Goal: Navigation & Orientation: Find specific page/section

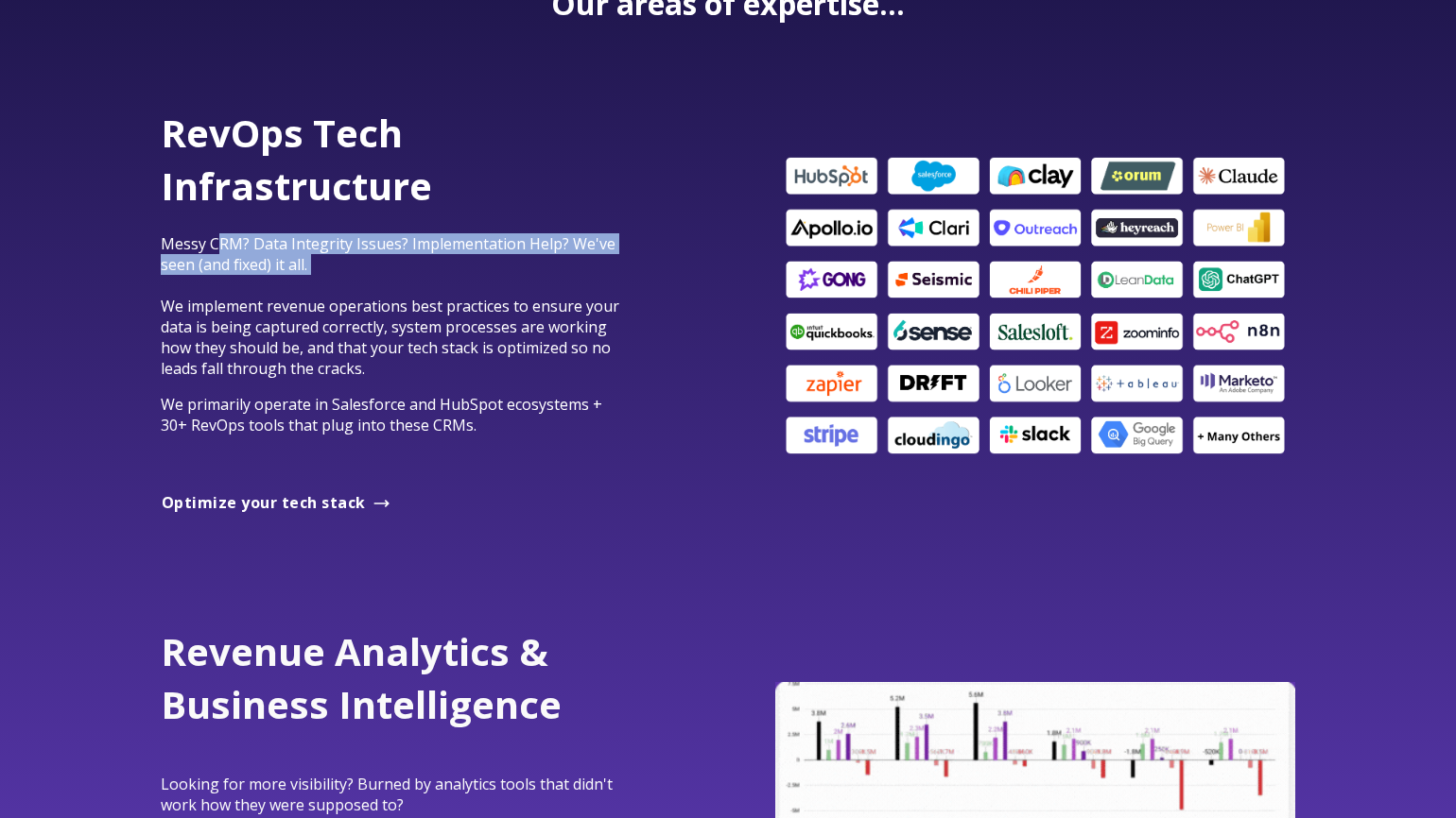
drag, startPoint x: 218, startPoint y: 251, endPoint x: 472, endPoint y: 279, distance: 255.5
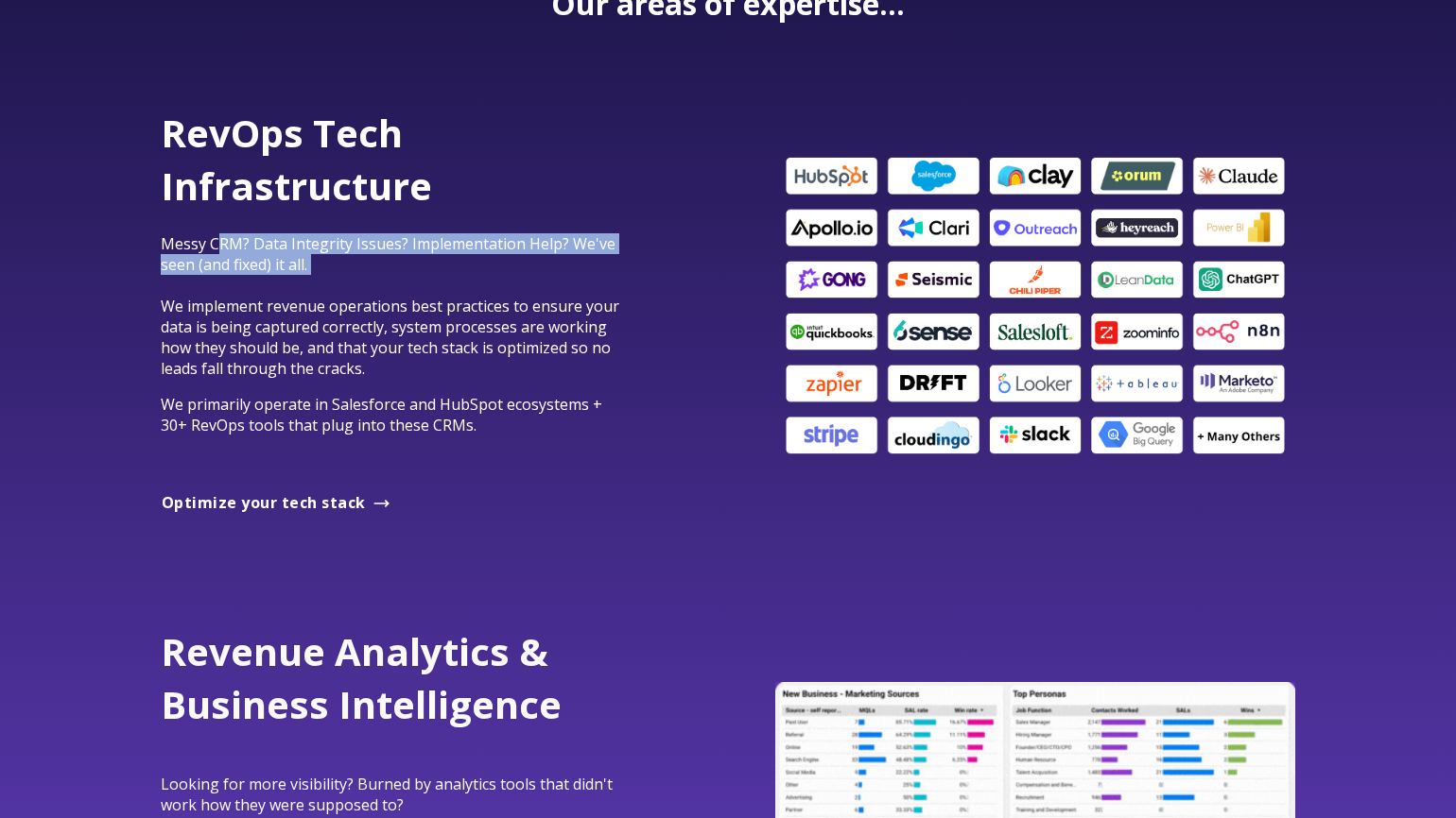
click at [472, 279] on p "Messy CRM? Data Integrity Issues? Implementation Help? We've seen (and fixed) i…" at bounding box center [394, 306] width 467 height 146
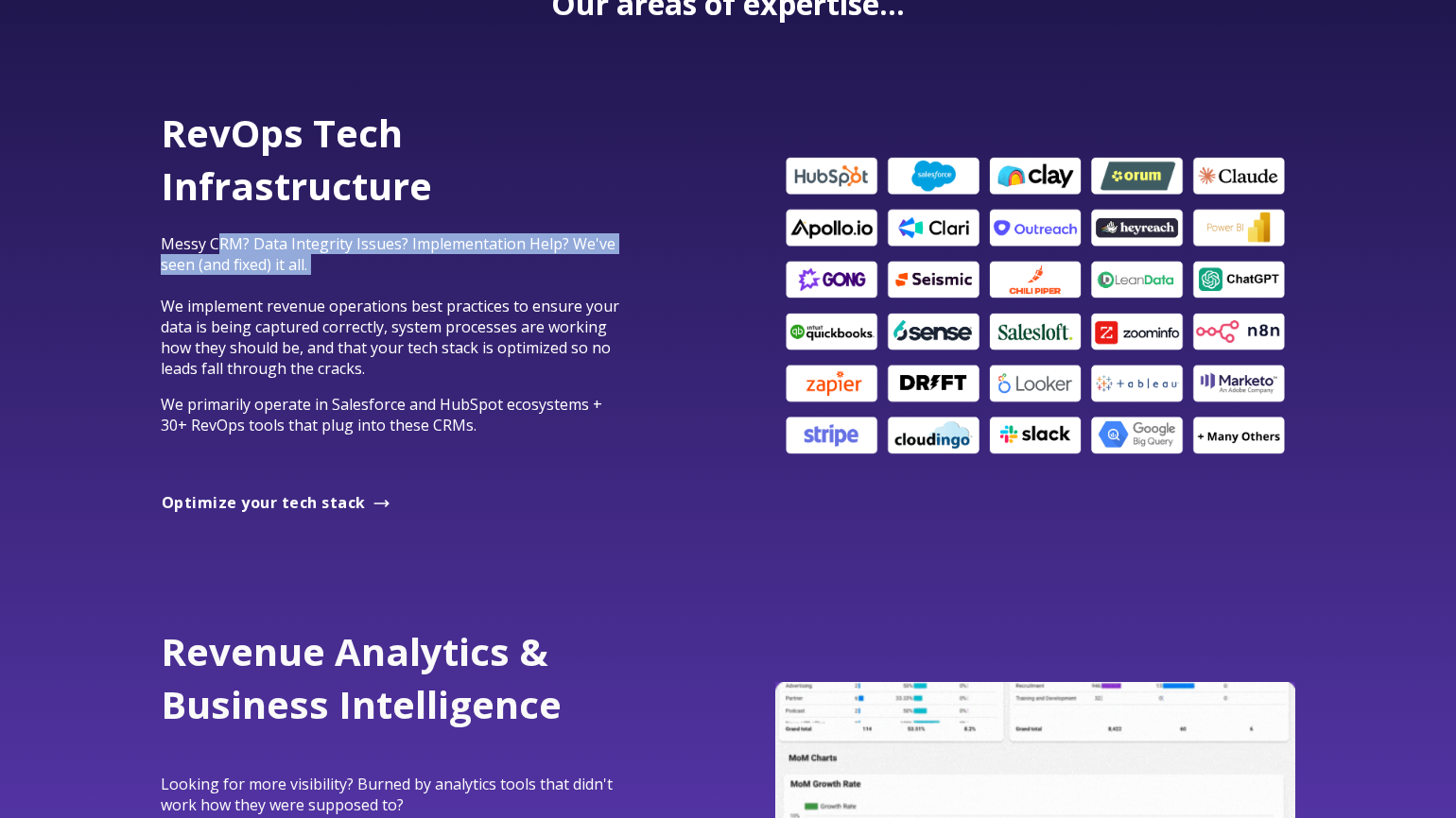
click at [472, 279] on p "Messy CRM? Data Integrity Issues? Implementation Help? We've seen (and fixed) i…" at bounding box center [394, 306] width 467 height 146
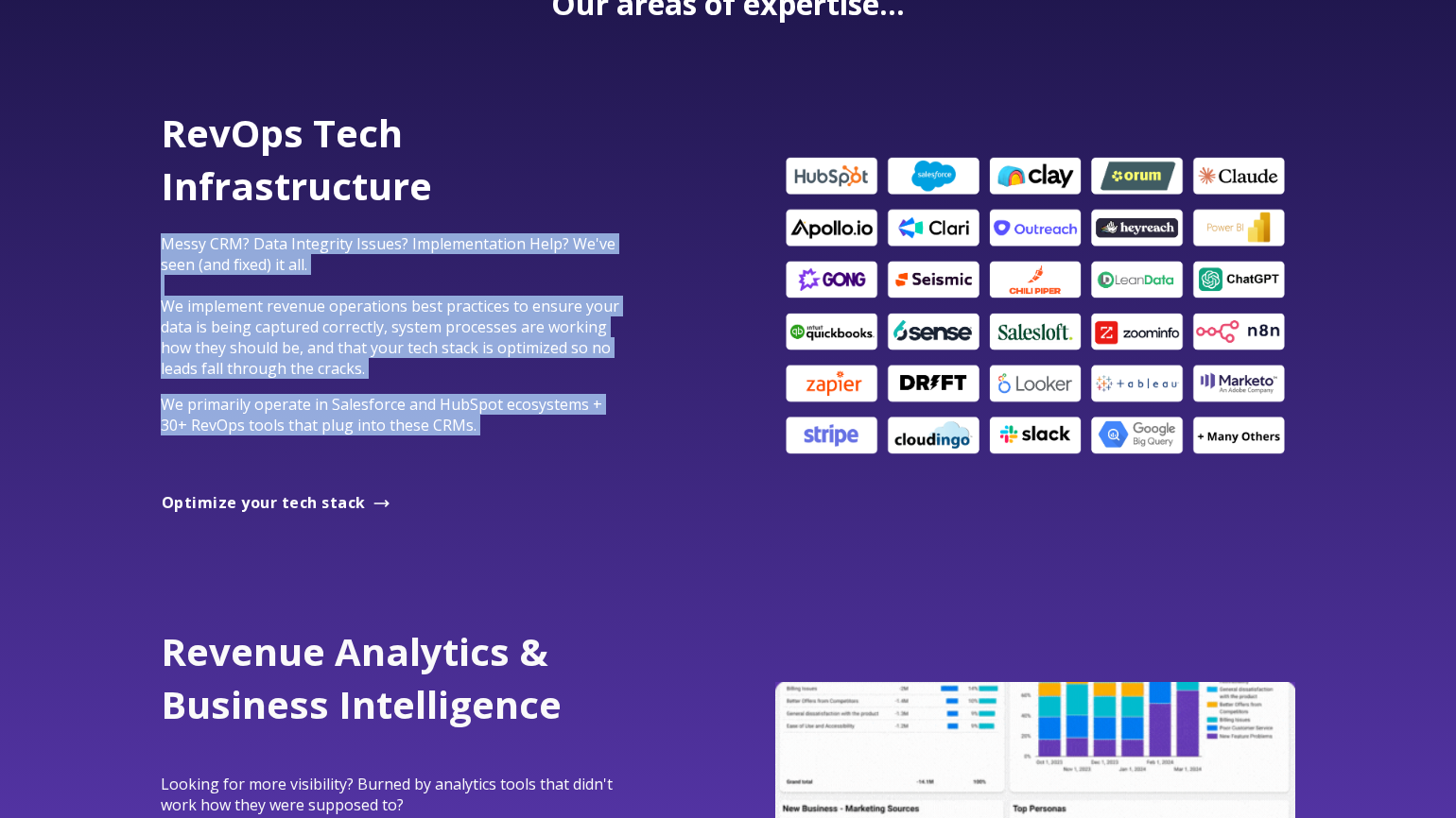
drag, startPoint x: 296, startPoint y: 228, endPoint x: 392, endPoint y: 451, distance: 242.8
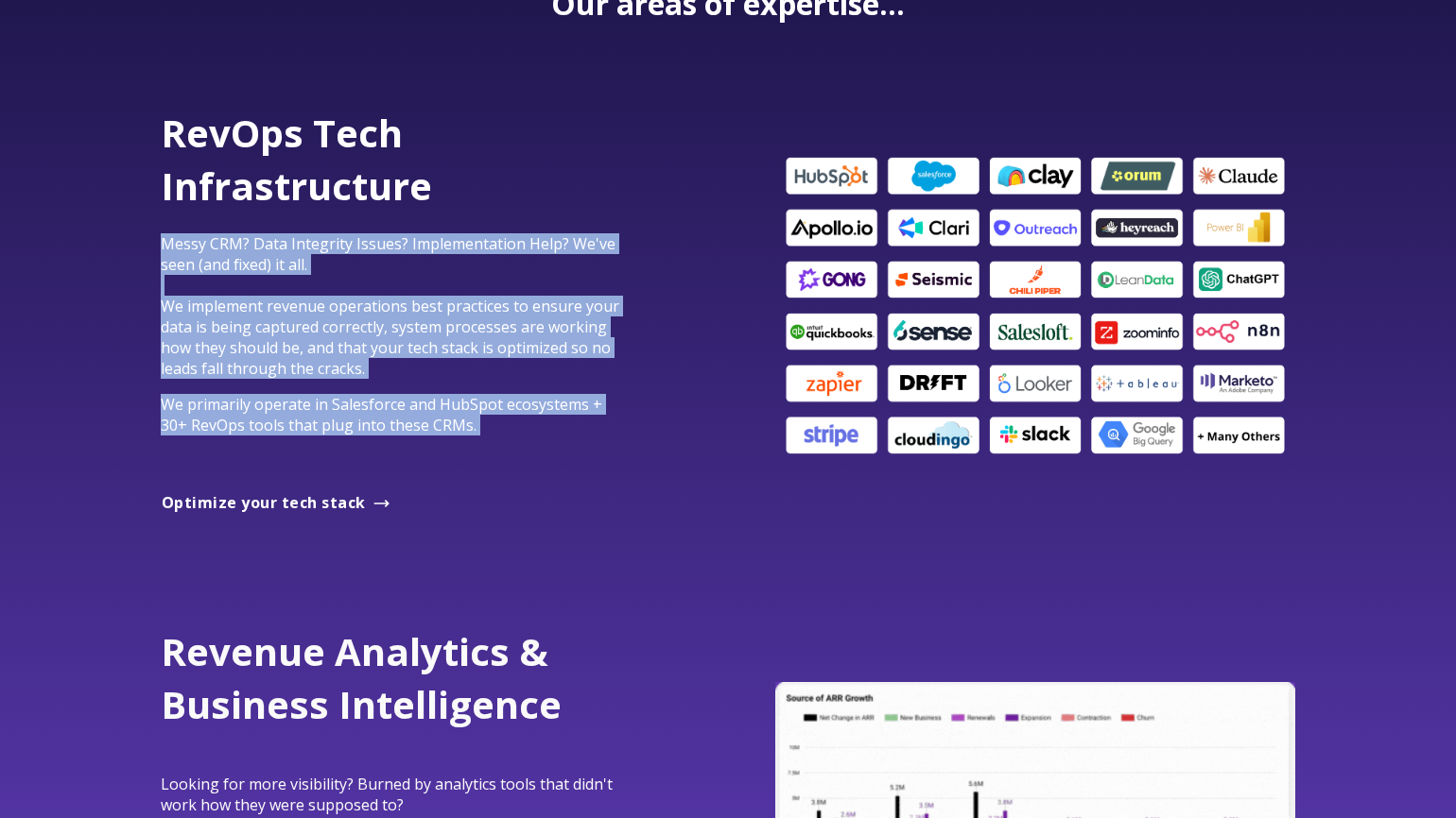
click at [392, 451] on div "RevOps Tech Infrastructure Messy CRM? Data Integrity Issues? Implementation Hel…" at bounding box center [394, 289] width 467 height 364
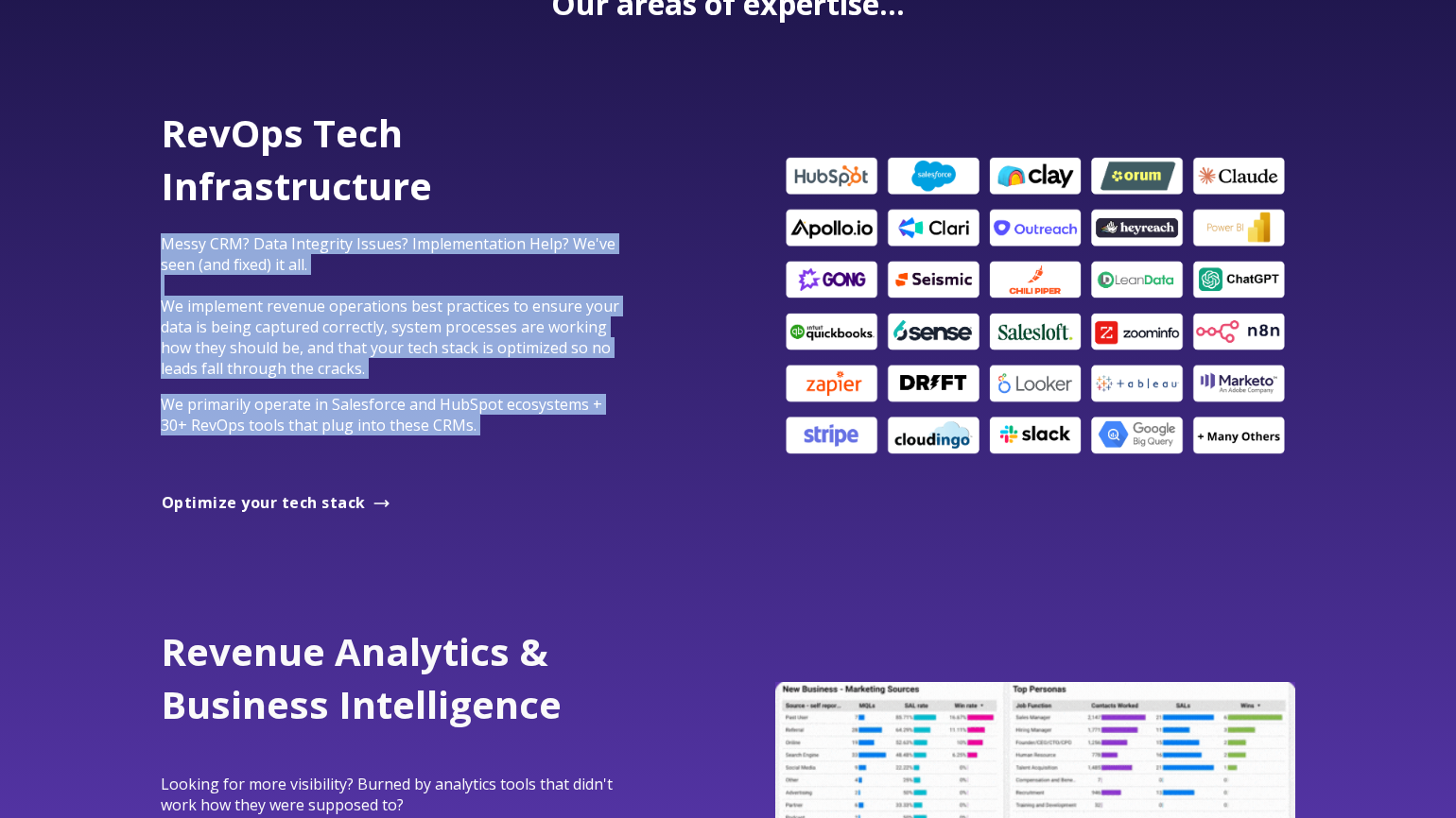
click at [393, 451] on p at bounding box center [394, 461] width 467 height 21
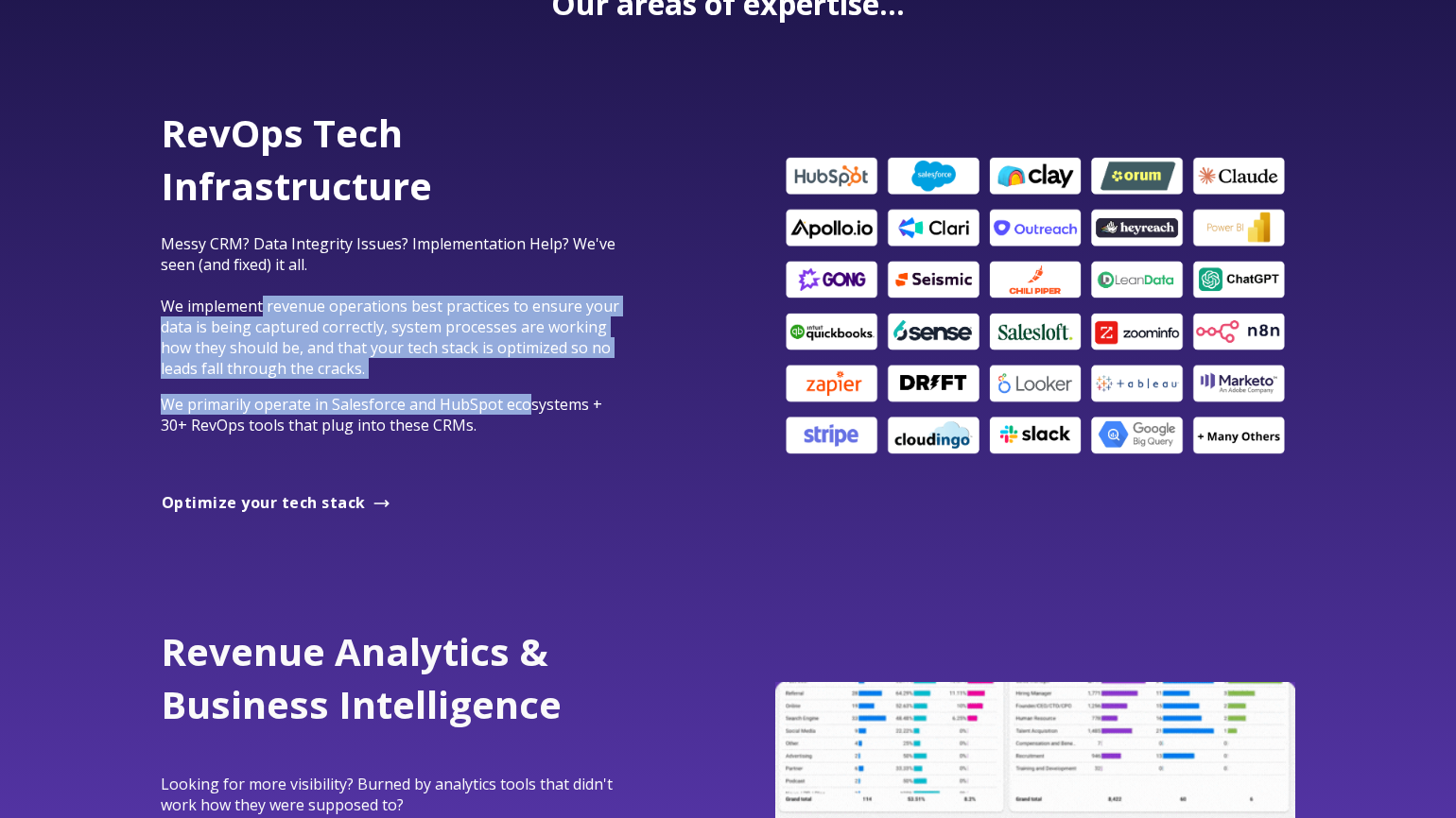
drag, startPoint x: 263, startPoint y: 313, endPoint x: 538, endPoint y: 396, distance: 287.3
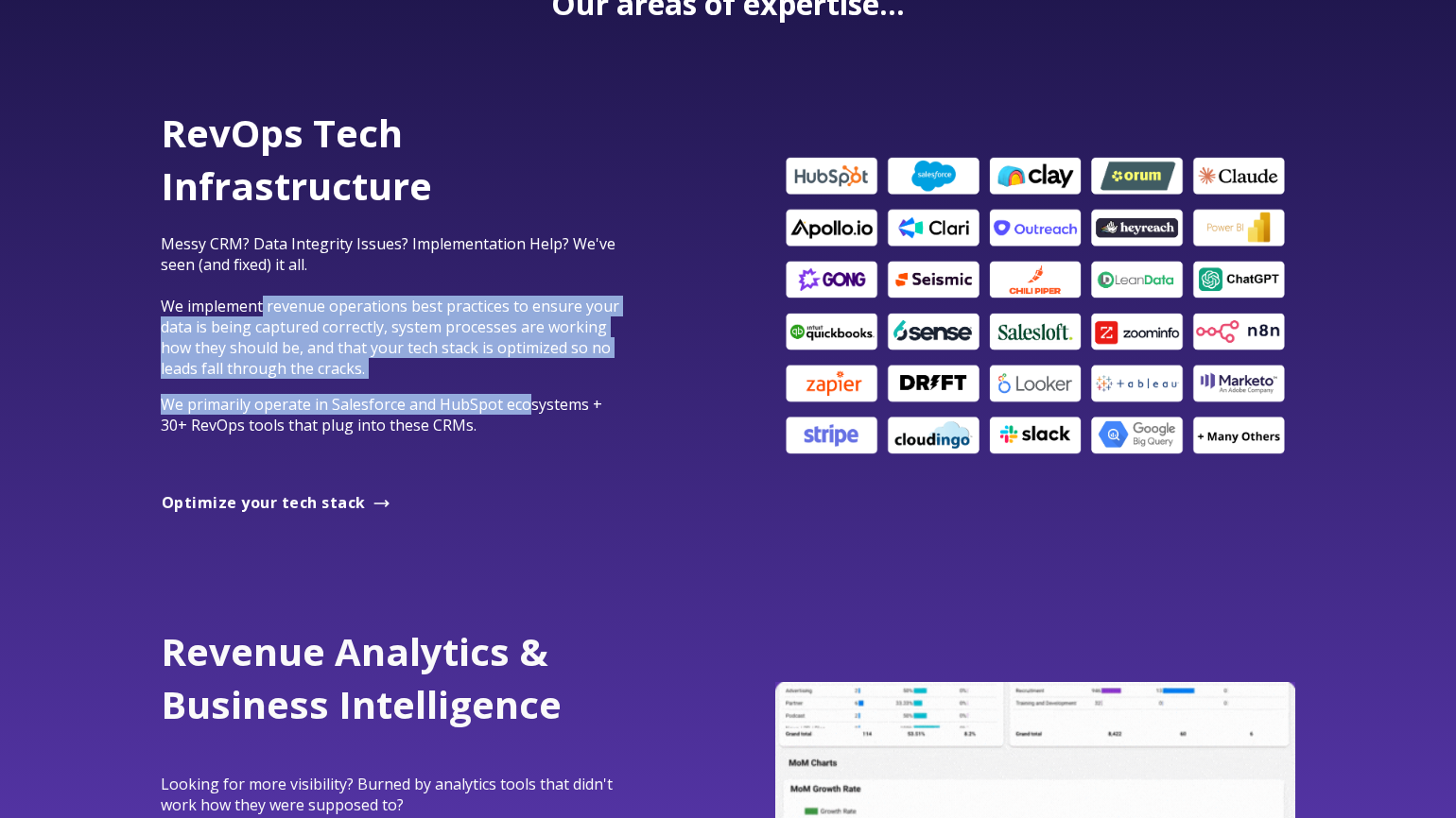
click at [534, 395] on div "RevOps Tech Infrastructure Messy CRM? Data Integrity Issues? Implementation Hel…" at bounding box center [394, 289] width 467 height 364
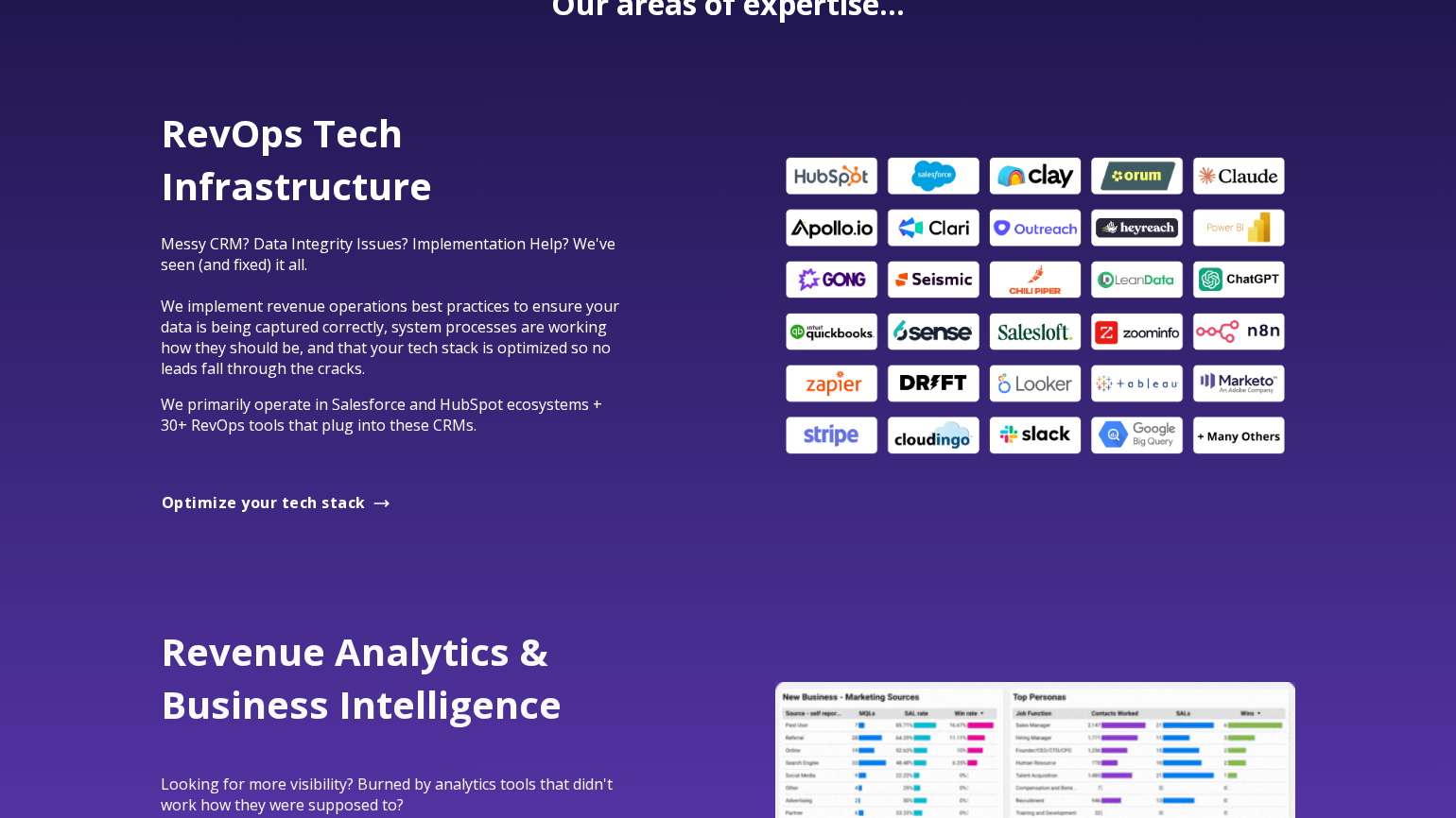
click at [546, 406] on span "We primarily operate in Salesforce and HubSpot ecosystems + 30+ RevOps tools th…" at bounding box center [381, 415] width 442 height 42
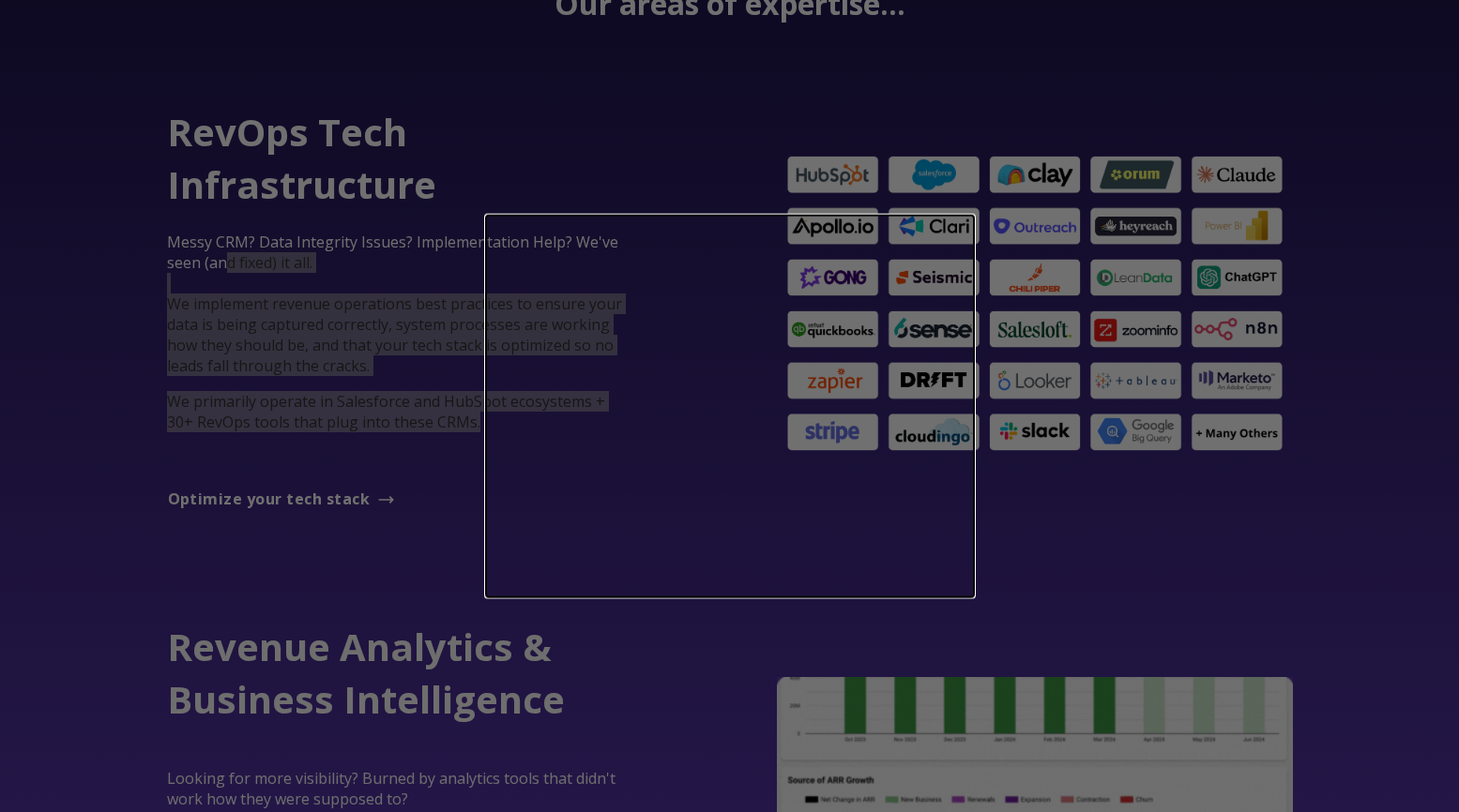
drag, startPoint x: 476, startPoint y: 426, endPoint x: 249, endPoint y: 275, distance: 272.6
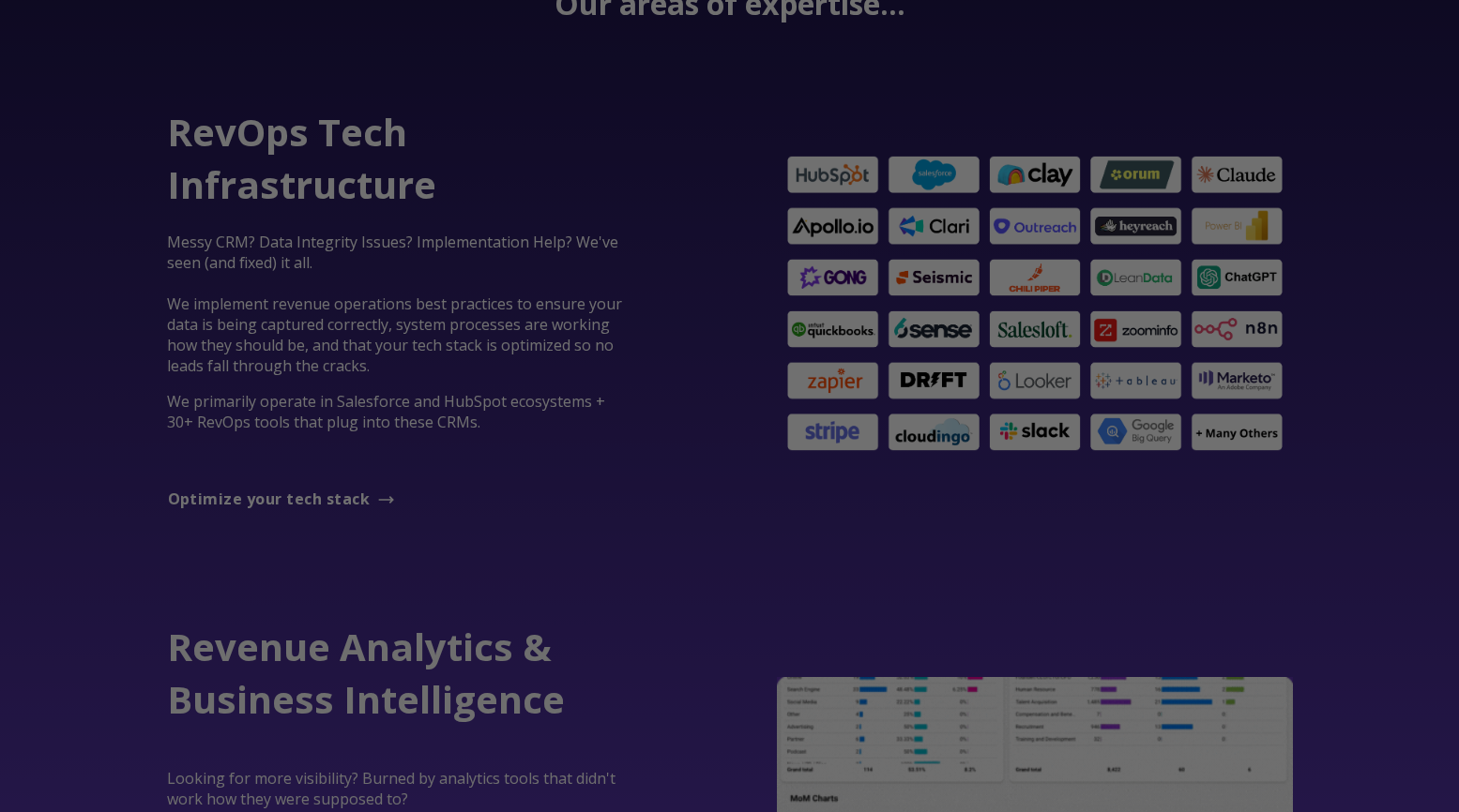
click at [249, 275] on div at bounding box center [737, 410] width 1475 height 821
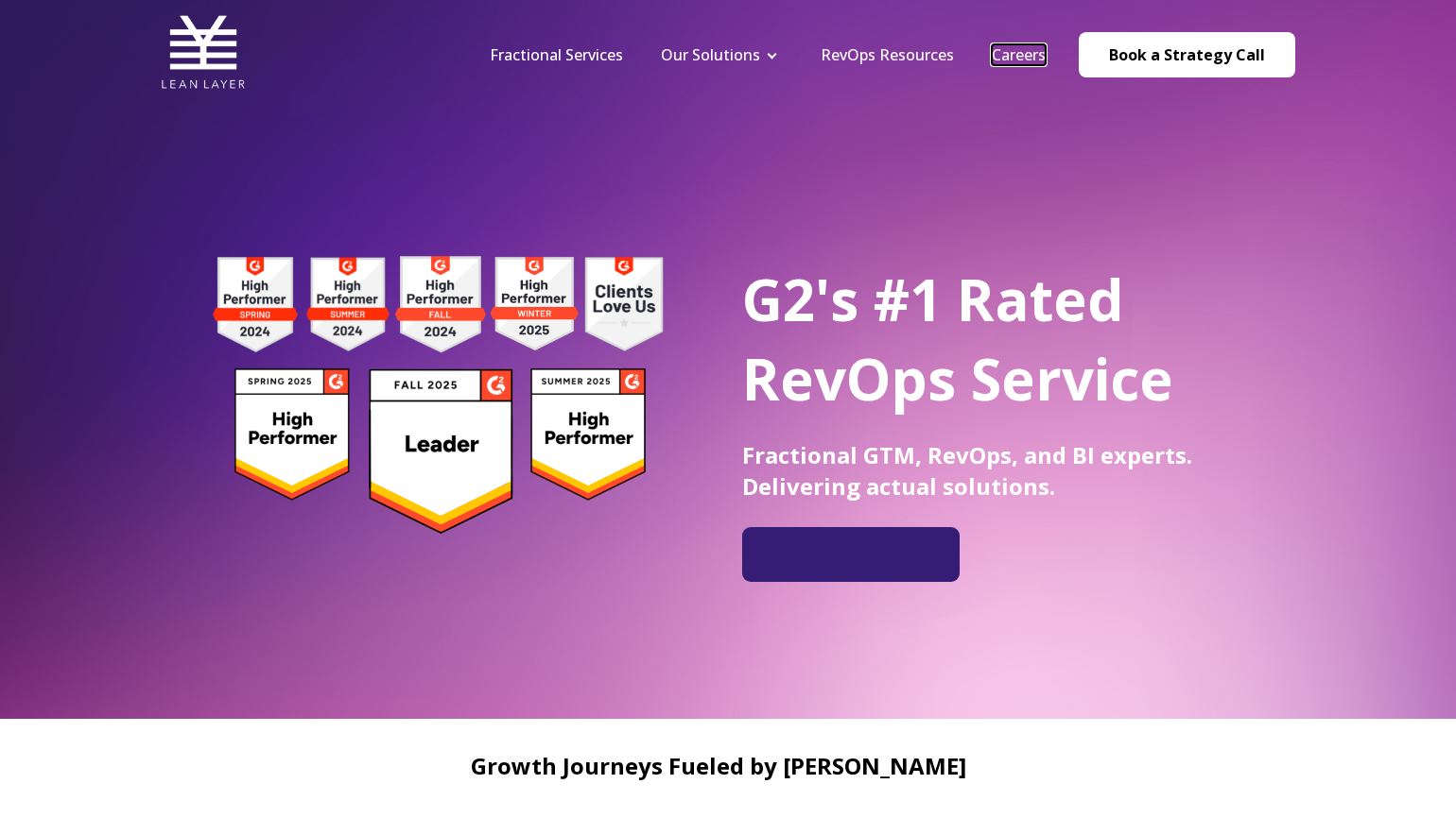
click at [1006, 55] on link "Careers" at bounding box center [1019, 55] width 54 height 21
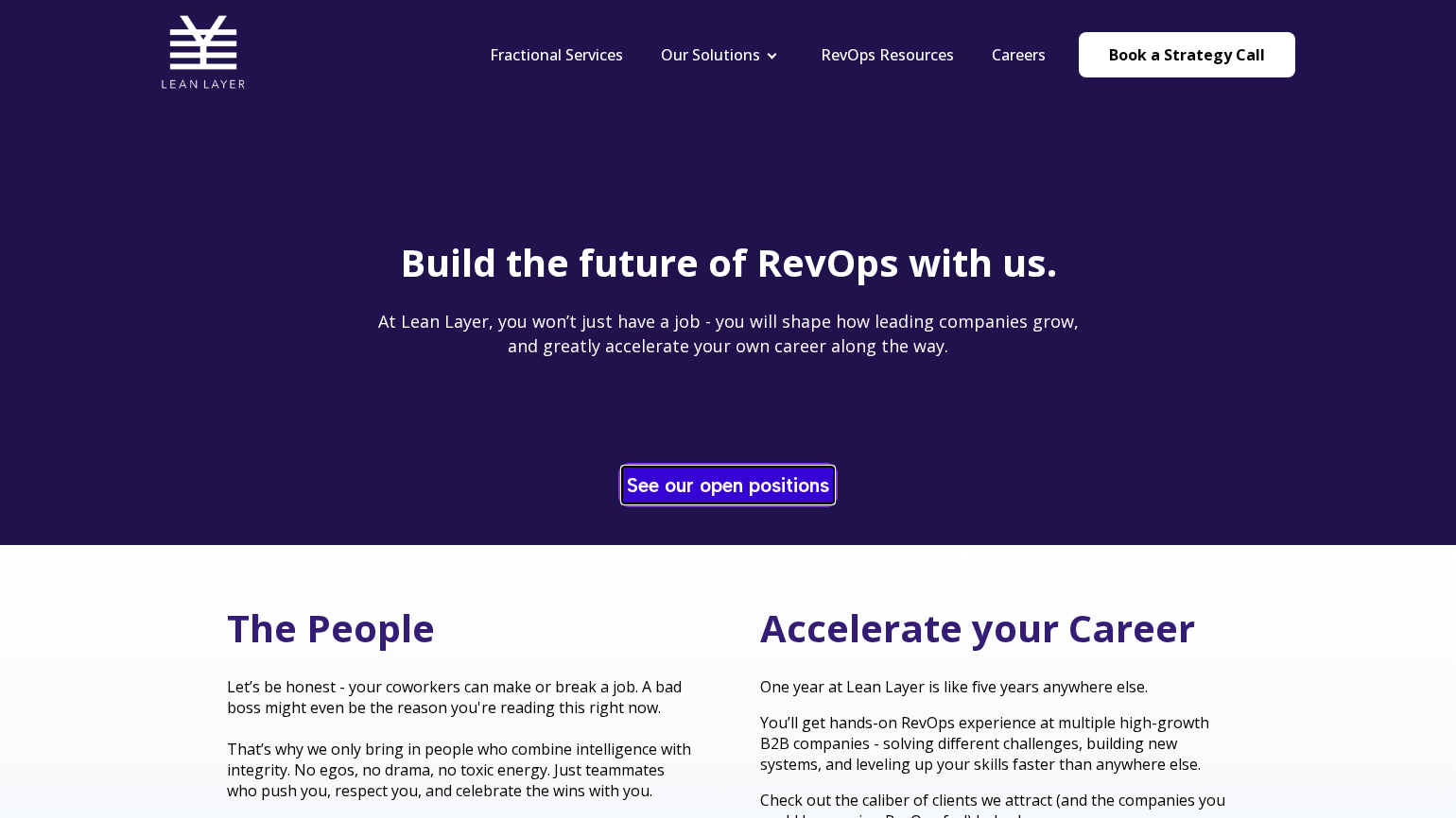
click at [760, 474] on link "See our open positions" at bounding box center [727, 484] width 212 height 37
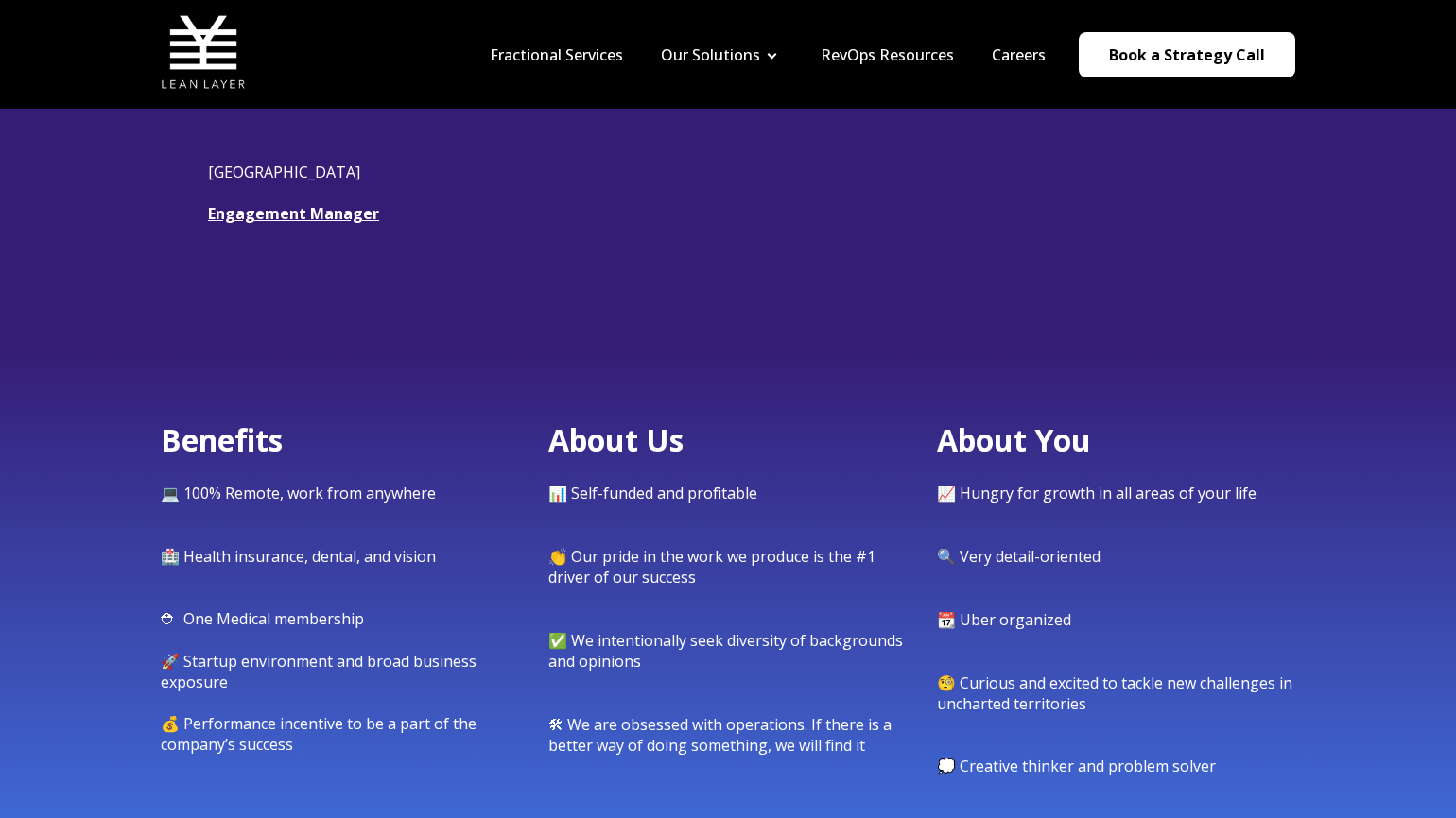
scroll to position [553, 0]
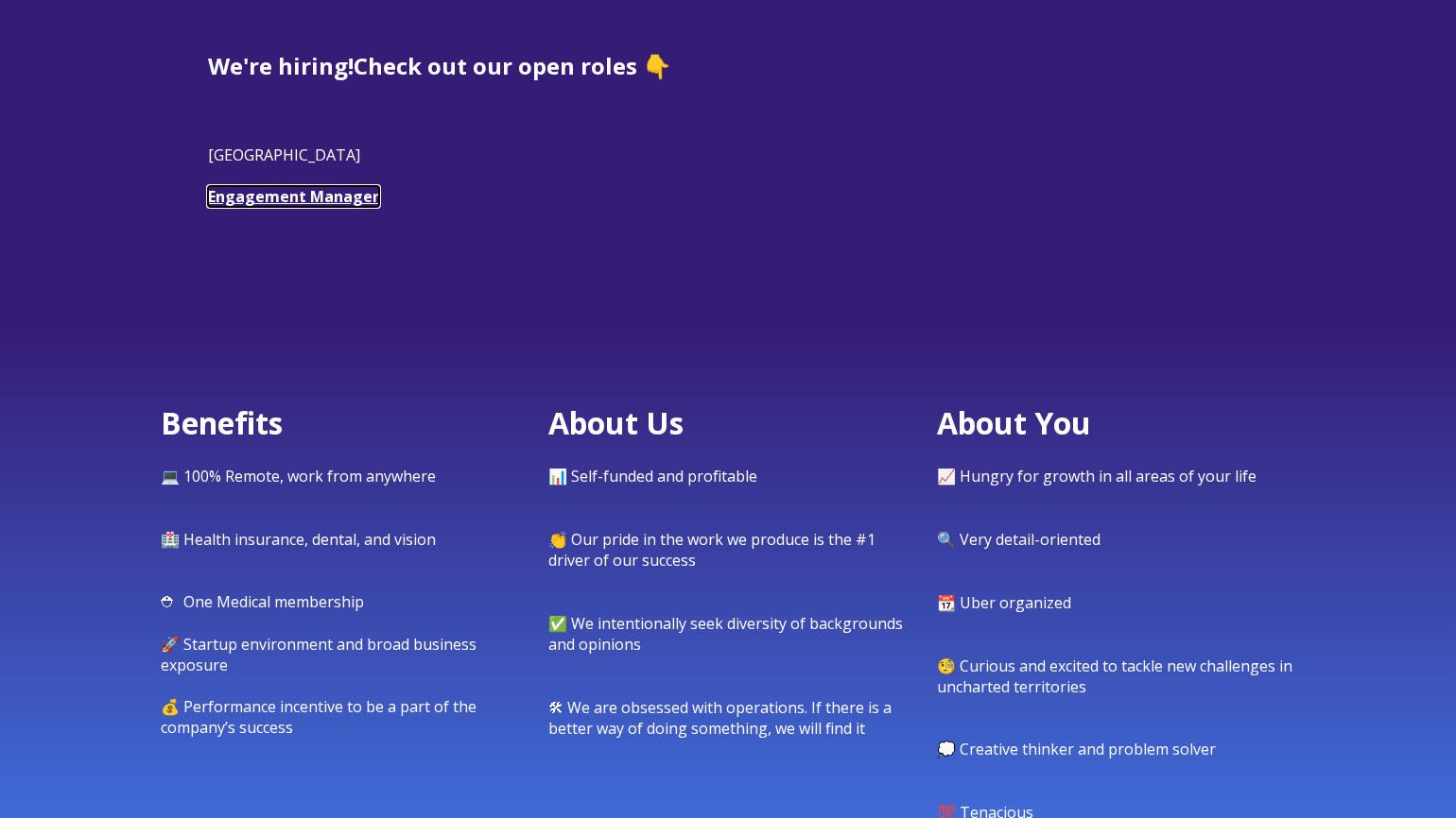
click at [302, 200] on link "Engagement Manager" at bounding box center [293, 197] width 171 height 21
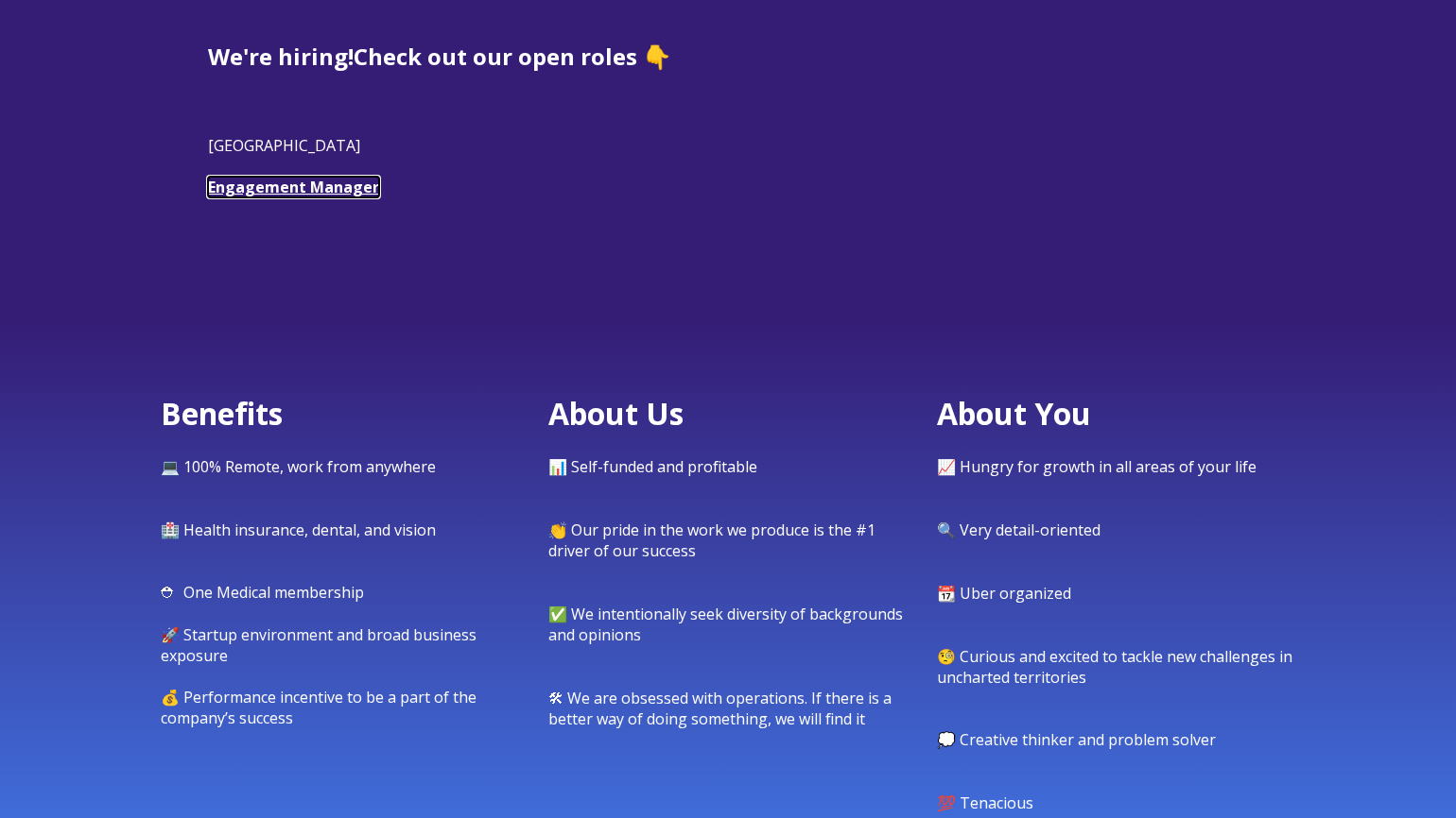
scroll to position [0, 0]
